Goal: Transaction & Acquisition: Purchase product/service

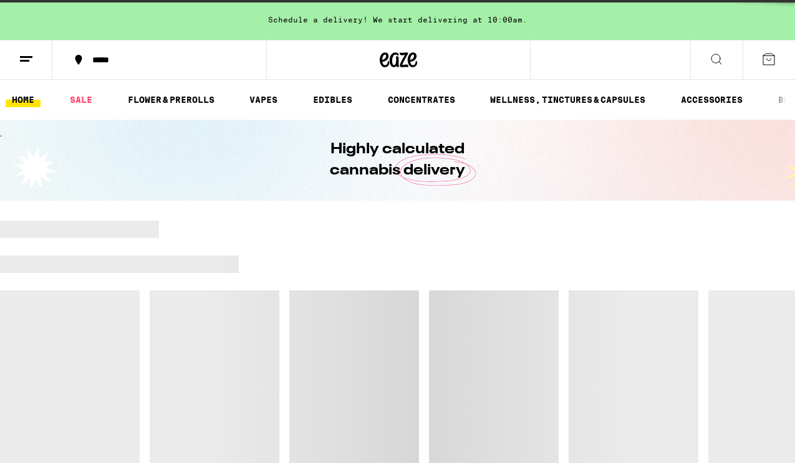
click at [402, 263] on div at bounding box center [517, 264] width 557 height 17
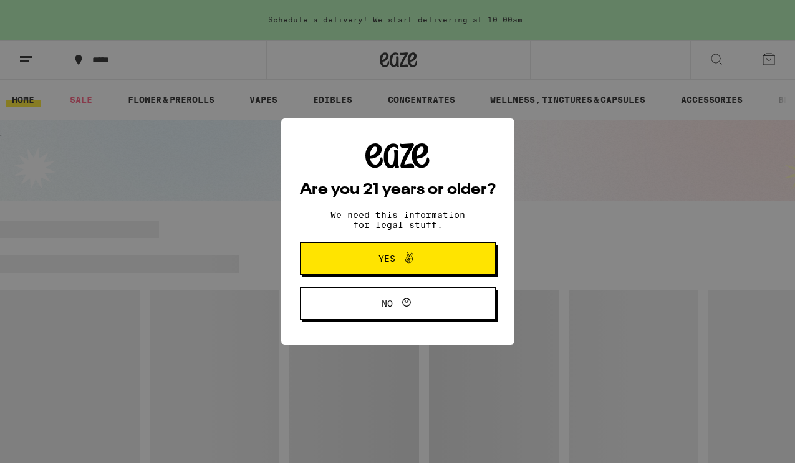
click at [443, 256] on span "Yes" at bounding box center [397, 259] width 95 height 16
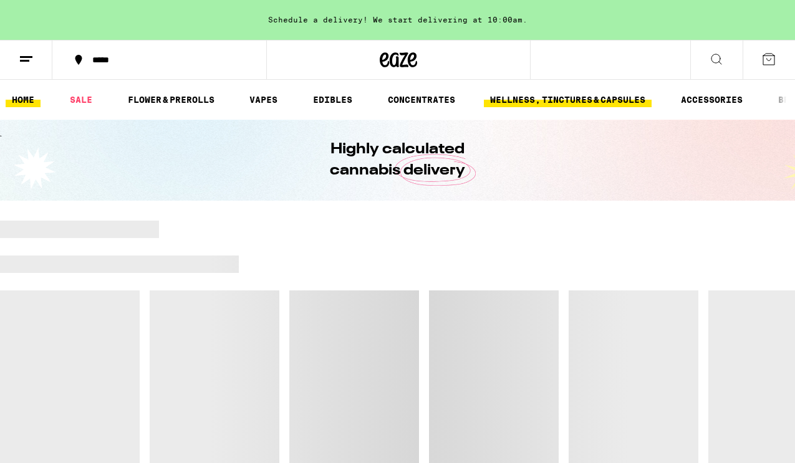
click at [544, 102] on link "WELLNESS, TINCTURES & CAPSULES" at bounding box center [568, 99] width 168 height 15
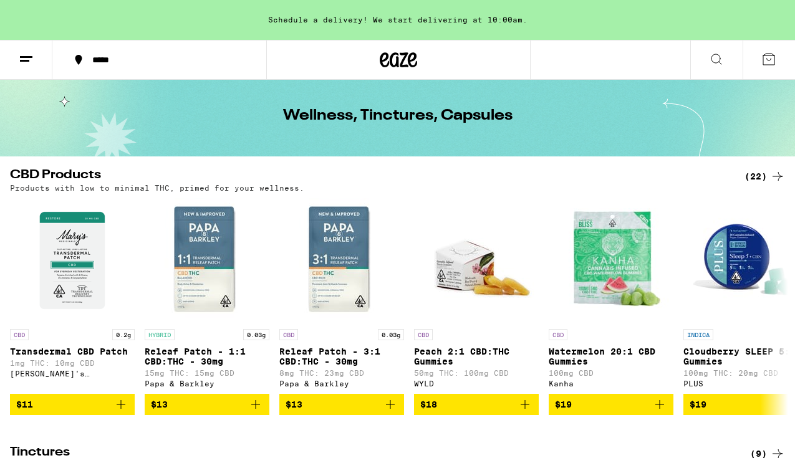
scroll to position [47, 0]
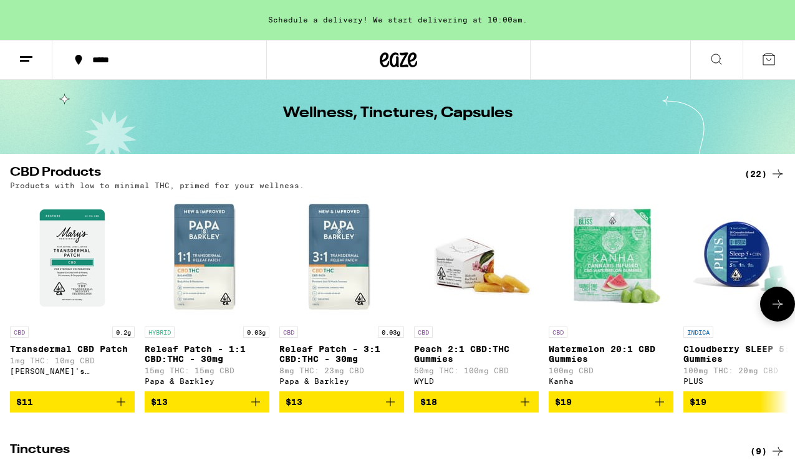
click at [360, 244] on img "Open page for Releaf Patch - 3:1 CBD:THC - 30mg from Papa & Barkley" at bounding box center [341, 258] width 125 height 125
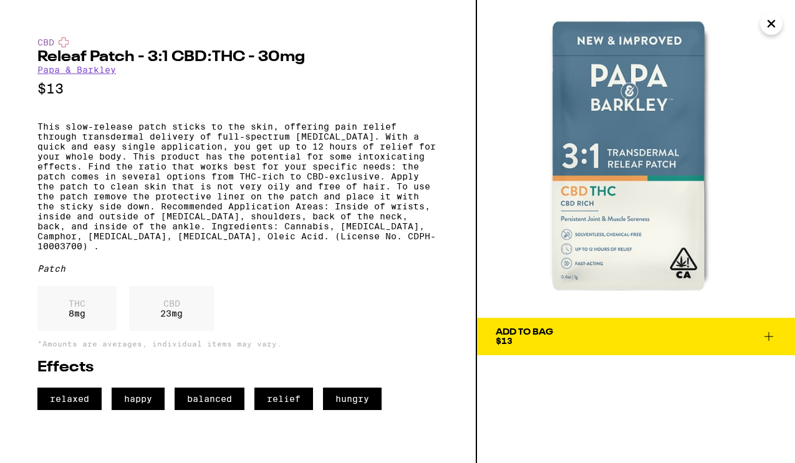
click at [781, 29] on img at bounding box center [636, 159] width 318 height 318
click at [775, 27] on icon "Close" at bounding box center [771, 23] width 15 height 19
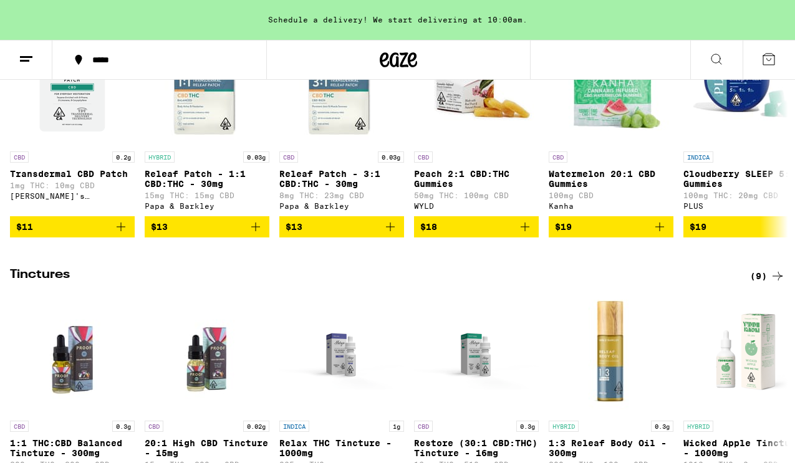
scroll to position [590, 0]
